Goal: Task Accomplishment & Management: Use online tool/utility

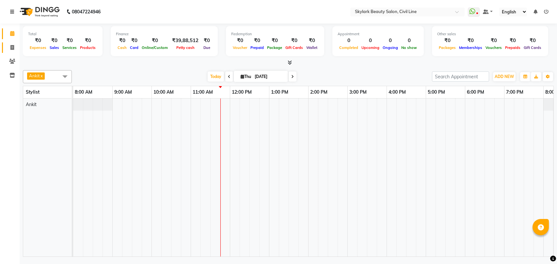
drag, startPoint x: 0, startPoint y: 0, endPoint x: 15, endPoint y: 10, distance: 17.7
click at [12, 49] on icon at bounding box center [12, 47] width 4 height 5
select select "service"
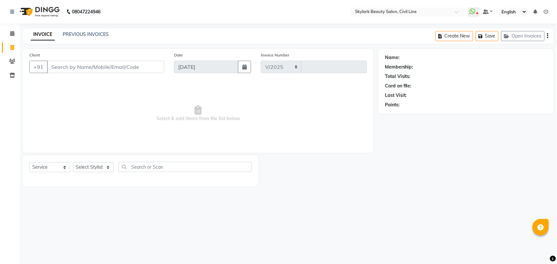
select select "4588"
type input "6263"
click at [81, 33] on link "PREVIOUS INVOICES" at bounding box center [86, 34] width 46 height 6
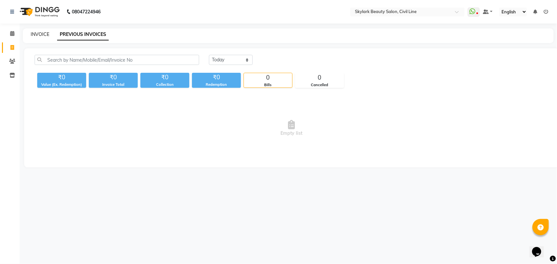
click at [37, 35] on link "INVOICE" at bounding box center [40, 34] width 19 height 6
select select "service"
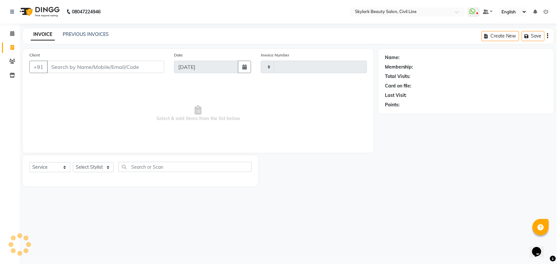
type input "6263"
select select "4588"
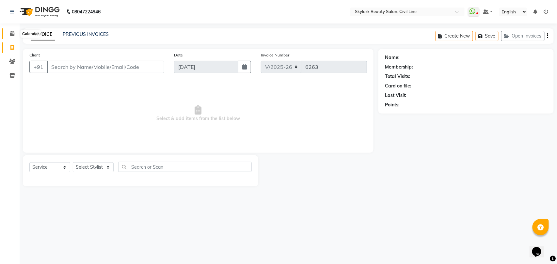
click at [13, 34] on icon at bounding box center [12, 33] width 4 height 5
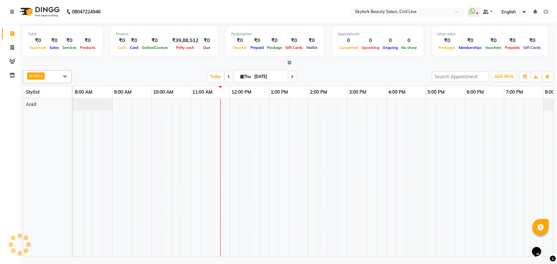
click at [13, 12] on icon at bounding box center [12, 11] width 4 height 5
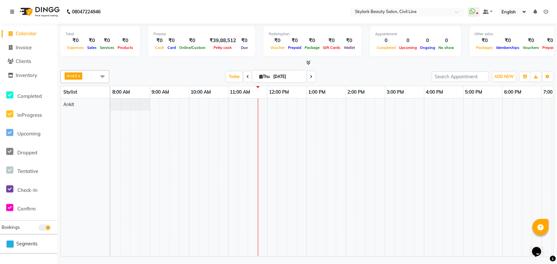
drag, startPoint x: 139, startPoint y: 139, endPoint x: 200, endPoint y: 187, distance: 78.2
click at [200, 187] on td at bounding box center [204, 178] width 10 height 158
click at [13, 12] on icon at bounding box center [12, 11] width 4 height 5
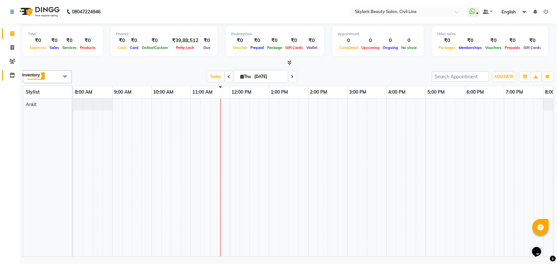
click at [13, 74] on icon at bounding box center [12, 75] width 6 height 5
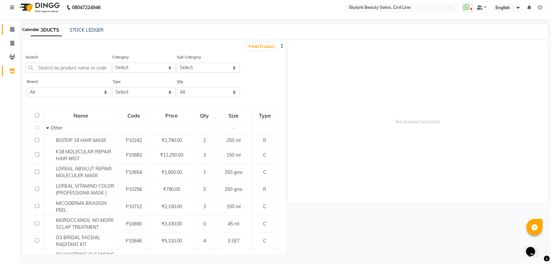
click at [11, 30] on icon at bounding box center [12, 29] width 4 height 5
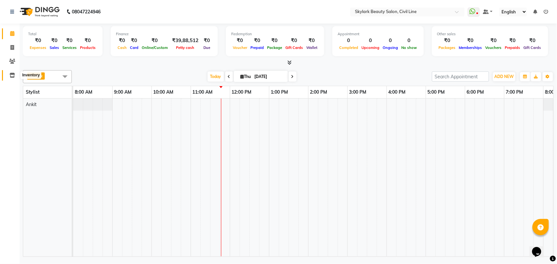
click at [11, 74] on icon at bounding box center [12, 75] width 6 height 5
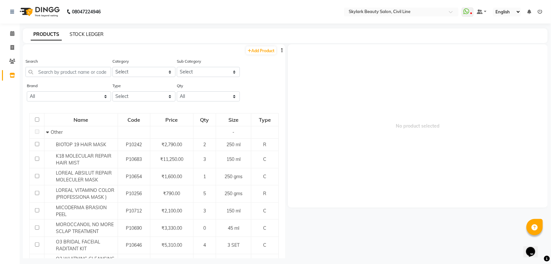
click at [93, 35] on link "STOCK LEDGER" at bounding box center [87, 34] width 34 height 6
select select "all"
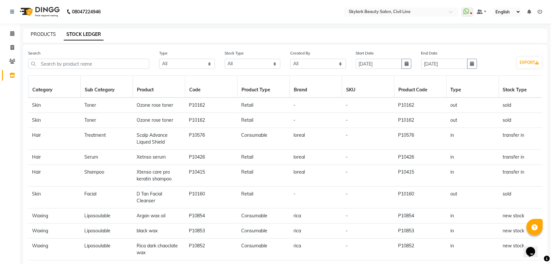
click at [46, 35] on link "PRODUCTS" at bounding box center [43, 34] width 25 height 6
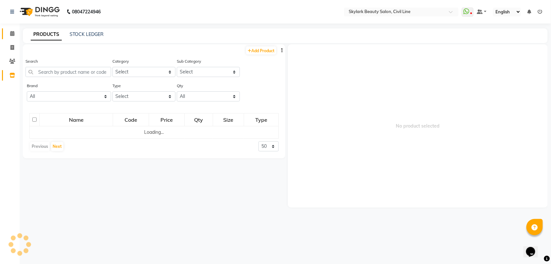
click at [12, 33] on icon at bounding box center [12, 33] width 4 height 5
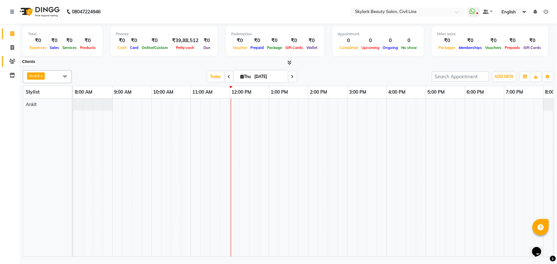
click at [12, 59] on icon at bounding box center [12, 61] width 6 height 5
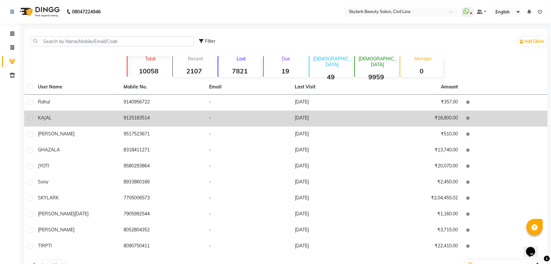
scroll to position [19, 0]
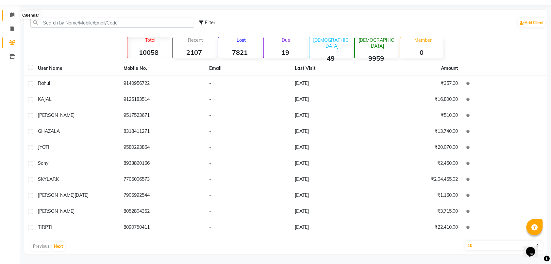
click at [12, 13] on icon at bounding box center [12, 14] width 4 height 5
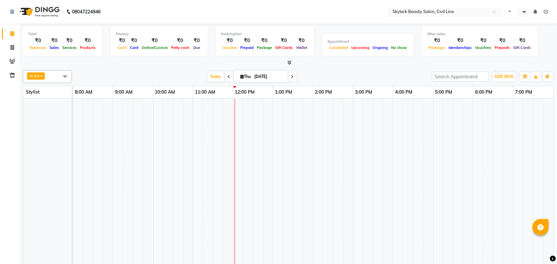
select select "en"
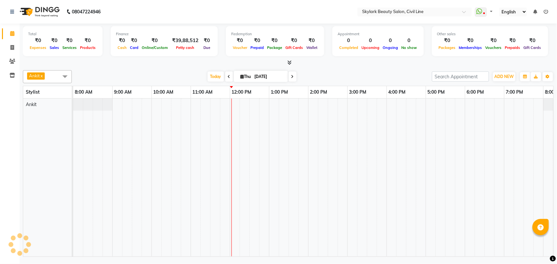
select select "en"
click at [51, 78] on span "Ankit x" at bounding box center [47, 76] width 49 height 13
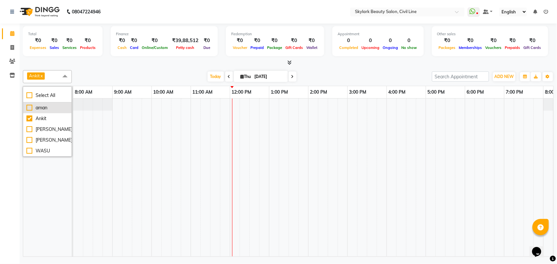
click at [46, 110] on div "aman" at bounding box center [47, 108] width 42 height 7
checkbox input "false"
click at [57, 77] on span "Ankit x" at bounding box center [47, 76] width 49 height 13
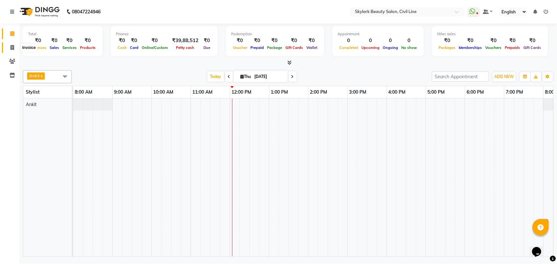
click at [11, 46] on icon at bounding box center [12, 47] width 4 height 5
select select "service"
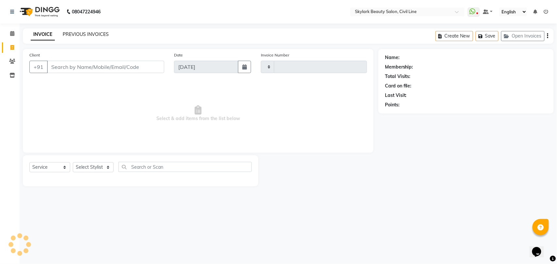
click at [87, 32] on link "PREVIOUS INVOICES" at bounding box center [86, 34] width 46 height 6
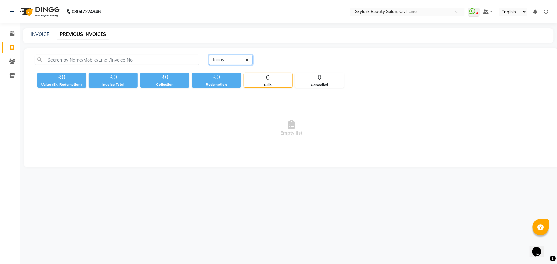
click at [238, 60] on select "[DATE] [DATE] Custom Range" at bounding box center [231, 60] width 44 height 10
select select "[DATE]"
click at [209, 55] on select "[DATE] [DATE] Custom Range" at bounding box center [231, 60] width 44 height 10
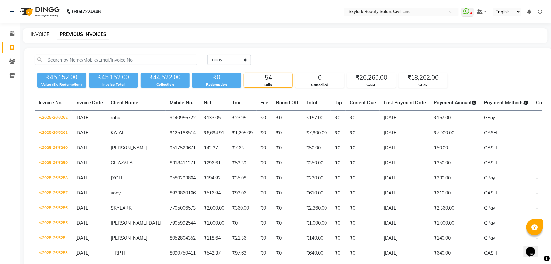
click at [34, 34] on link "INVOICE" at bounding box center [40, 34] width 19 height 6
select select "service"
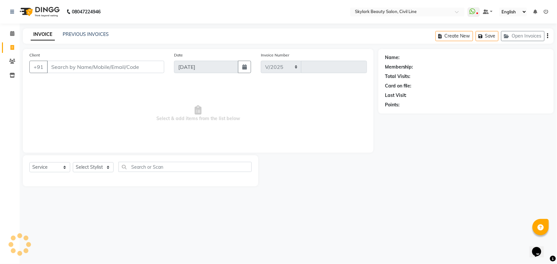
select select "4588"
type input "6263"
click at [11, 32] on icon at bounding box center [12, 33] width 4 height 5
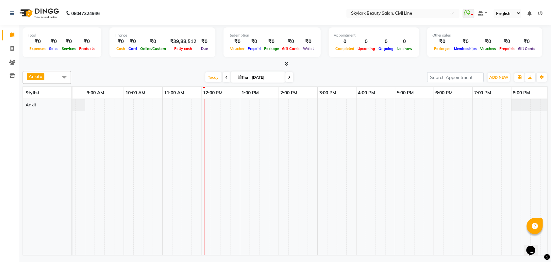
scroll to position [0, 29]
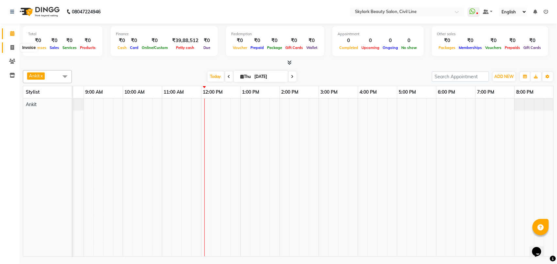
click at [13, 46] on icon at bounding box center [12, 47] width 4 height 5
select select "service"
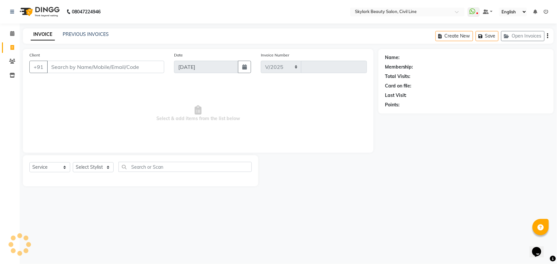
select select "4588"
type input "6263"
click at [89, 34] on link "PREVIOUS INVOICES" at bounding box center [86, 34] width 46 height 6
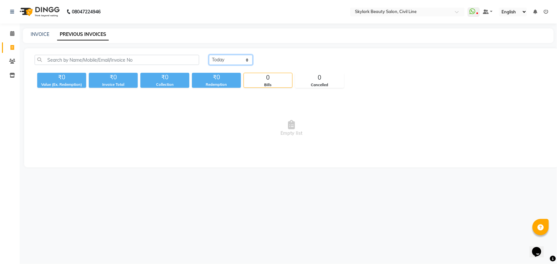
click at [231, 59] on select "[DATE] [DATE] Custom Range" at bounding box center [231, 60] width 44 height 10
select select "[DATE]"
click at [209, 55] on select "[DATE] [DATE] Custom Range" at bounding box center [231, 60] width 44 height 10
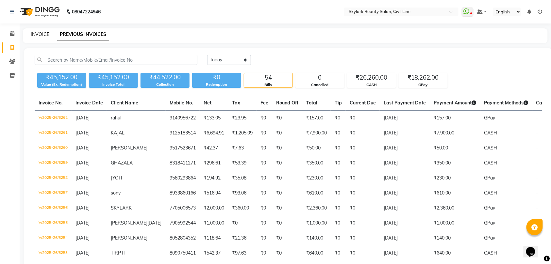
click at [38, 37] on link "INVOICE" at bounding box center [40, 34] width 19 height 6
select select "service"
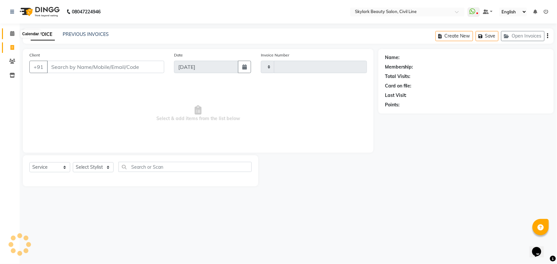
click at [10, 33] on icon at bounding box center [12, 33] width 4 height 5
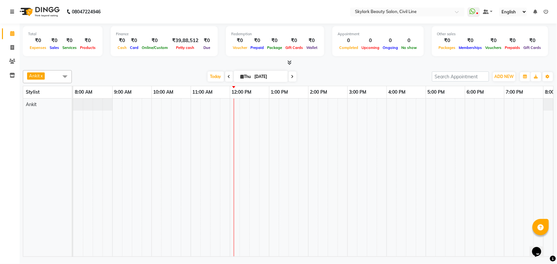
click at [13, 10] on icon at bounding box center [12, 11] width 4 height 5
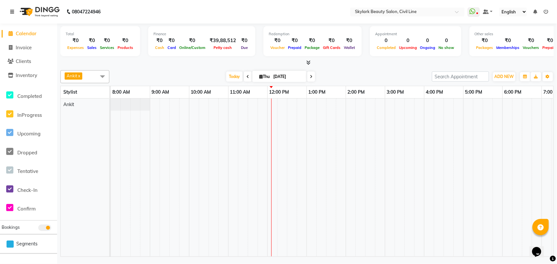
scroll to position [0, 67]
